Goal: Navigation & Orientation: Find specific page/section

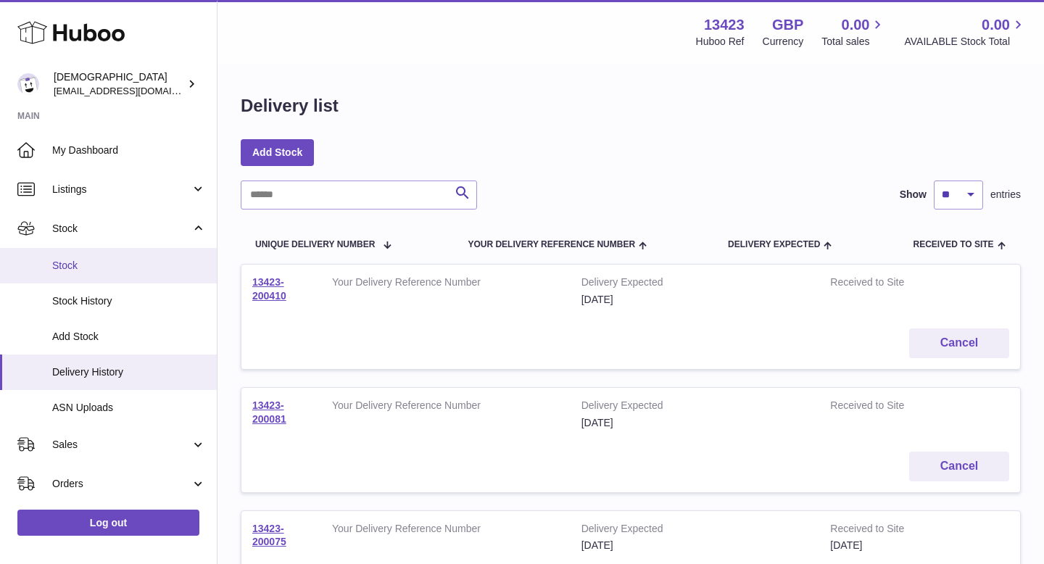
click at [146, 260] on span "Stock" at bounding box center [129, 266] width 154 height 14
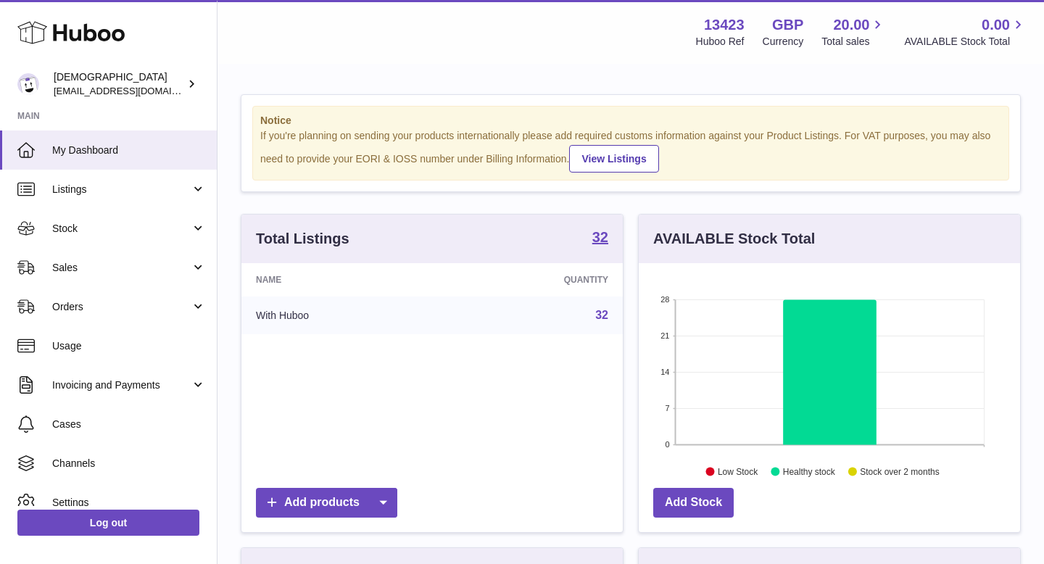
scroll to position [226, 381]
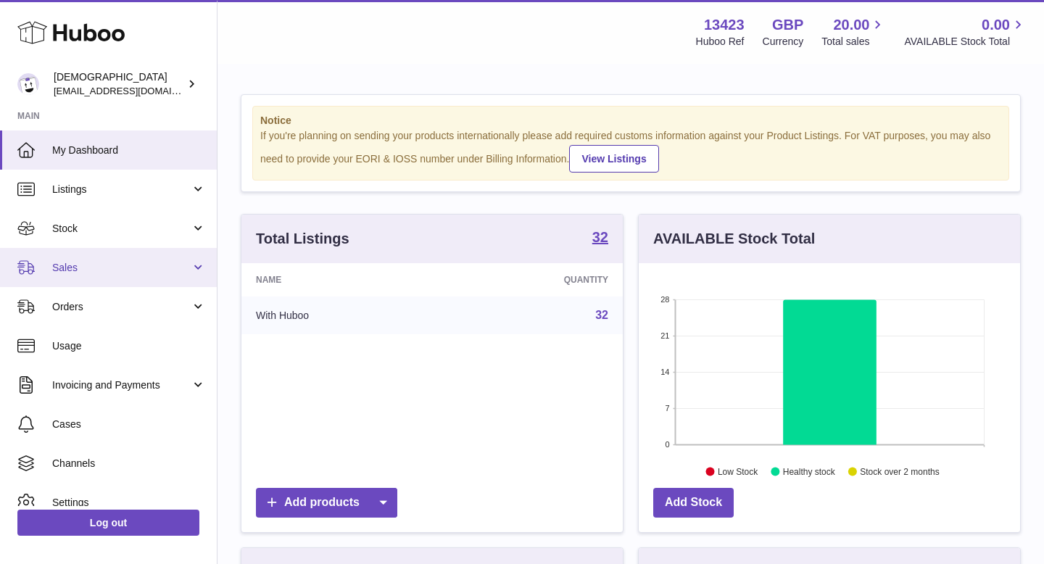
click at [131, 264] on span "Sales" at bounding box center [121, 268] width 139 height 14
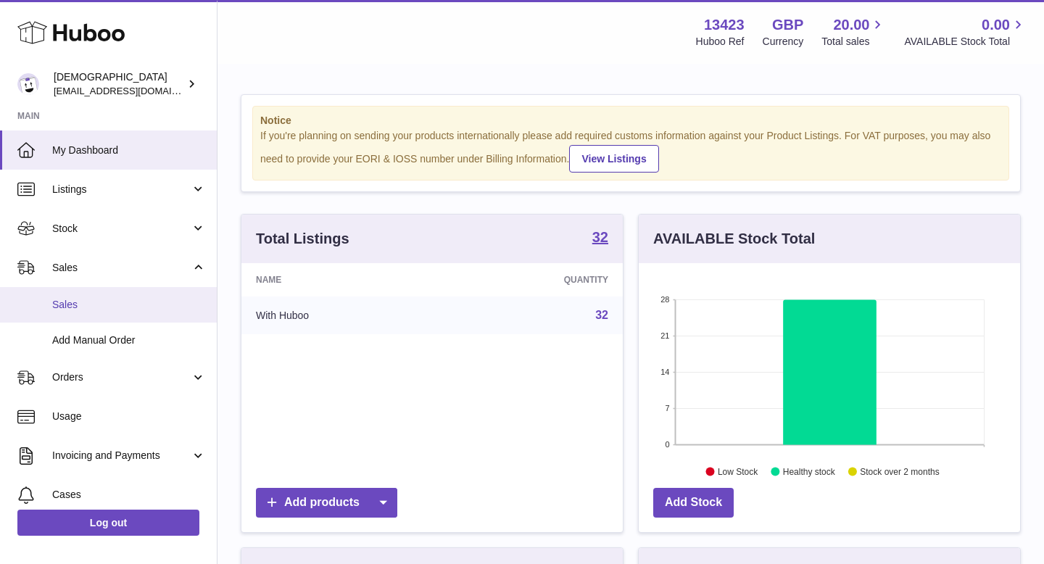
click at [127, 294] on link "Sales" at bounding box center [108, 305] width 217 height 36
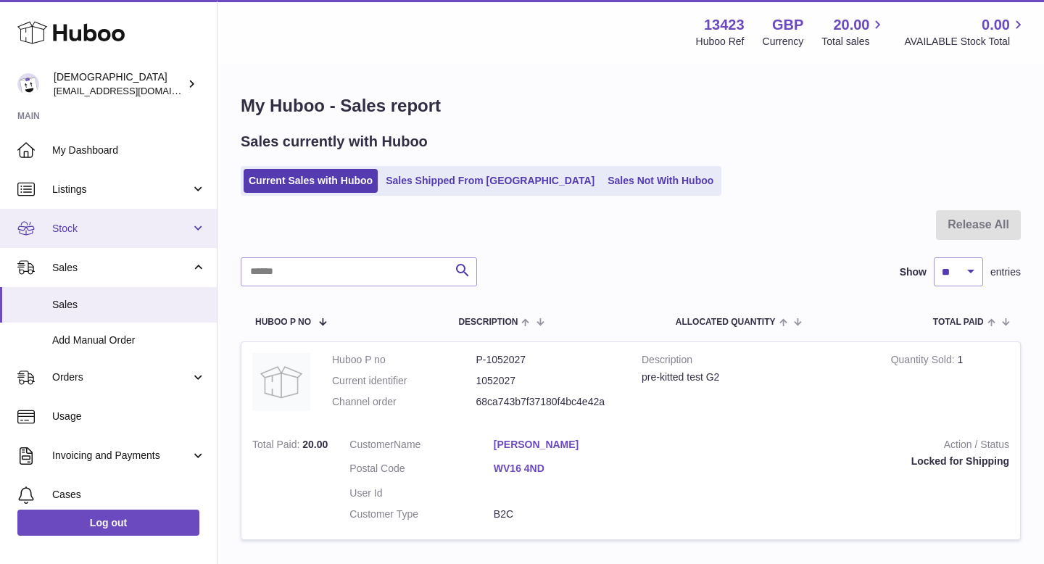
click at [107, 215] on link "Stock" at bounding box center [108, 228] width 217 height 39
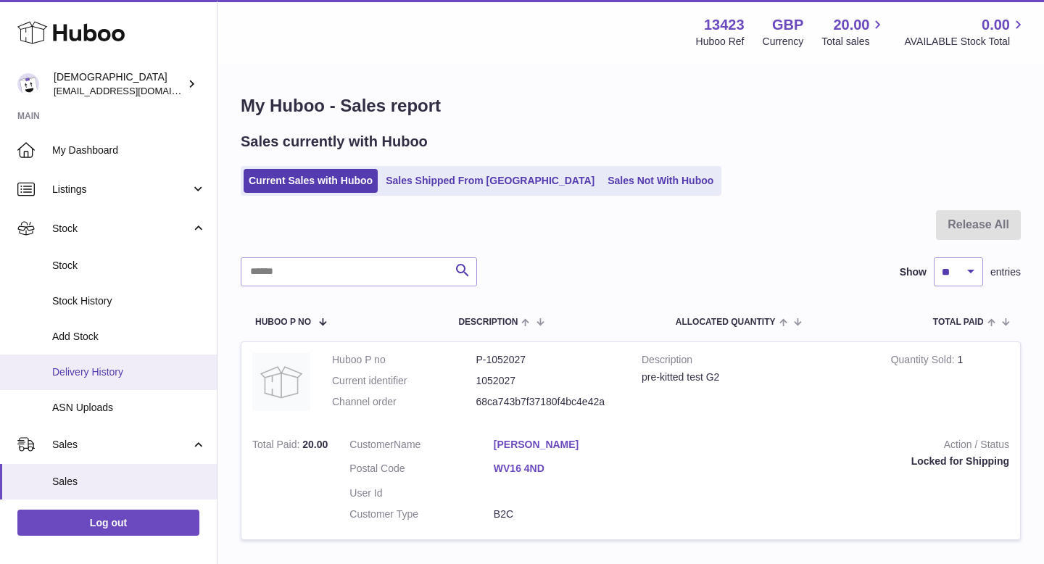
click at [100, 363] on link "Delivery History" at bounding box center [108, 373] width 217 height 36
